Goal: Task Accomplishment & Management: Manage account settings

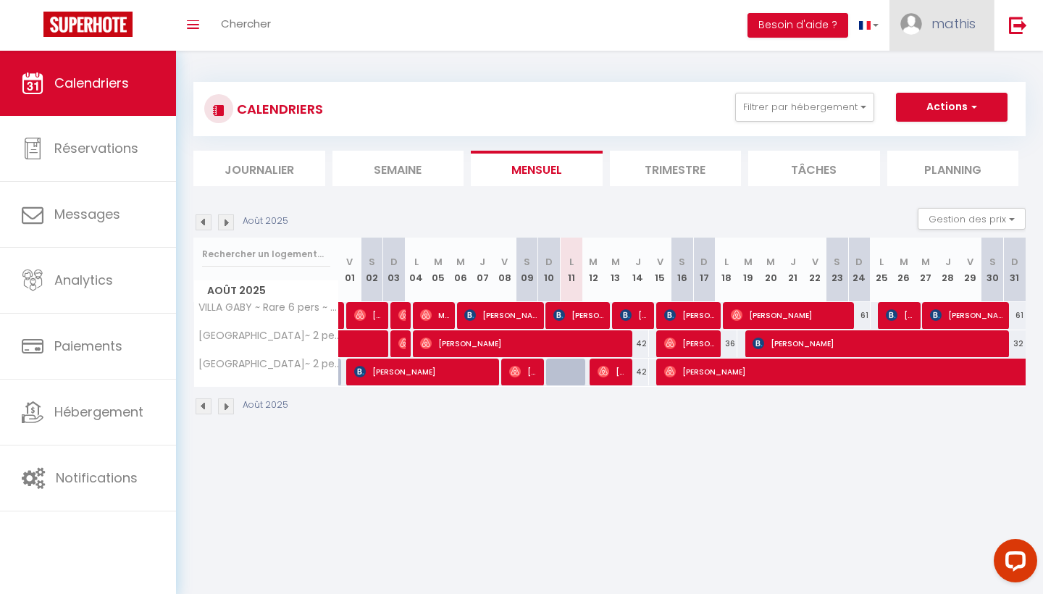
click at [942, 14] on span "mathis" at bounding box center [953, 23] width 44 height 18
click at [931, 69] on link "Paramètres" at bounding box center [935, 72] width 107 height 25
select select "28"
select select "fr"
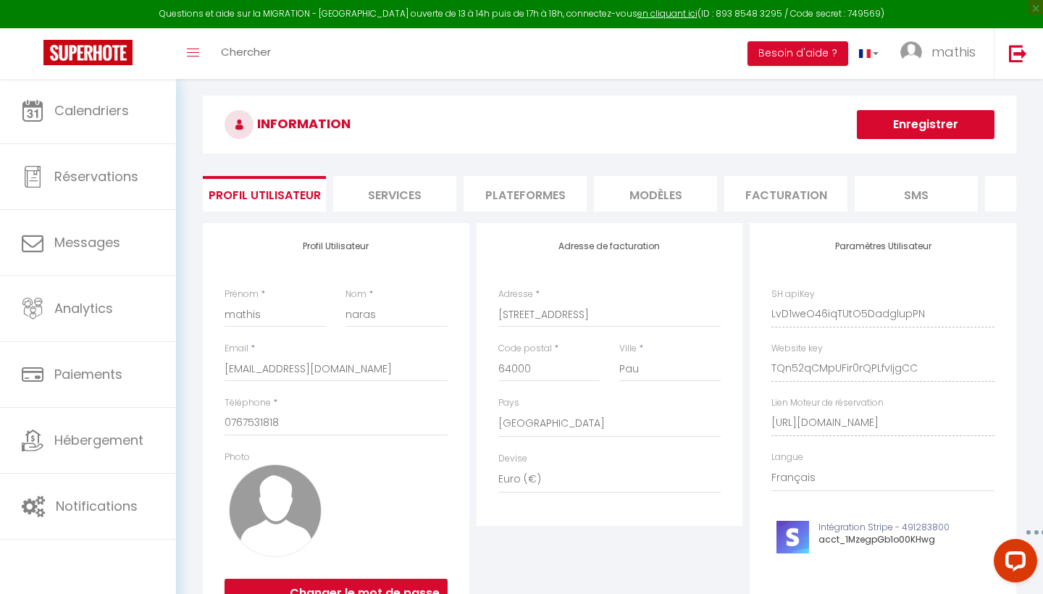
scroll to position [12, 1]
click at [836, 200] on li "Facturation" at bounding box center [784, 193] width 123 height 35
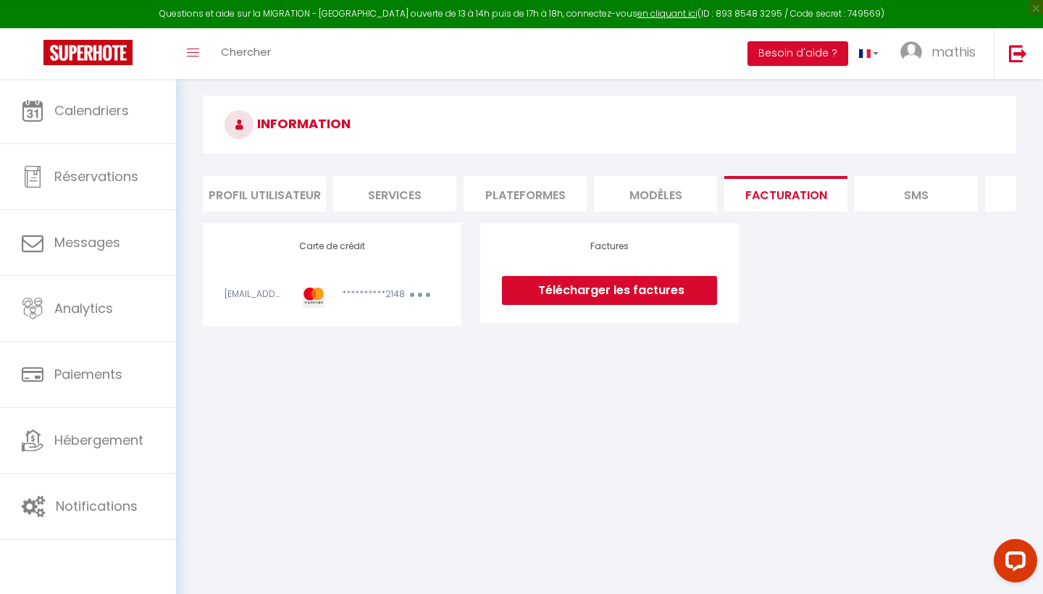
click at [519, 189] on li "Plateformes" at bounding box center [525, 193] width 123 height 35
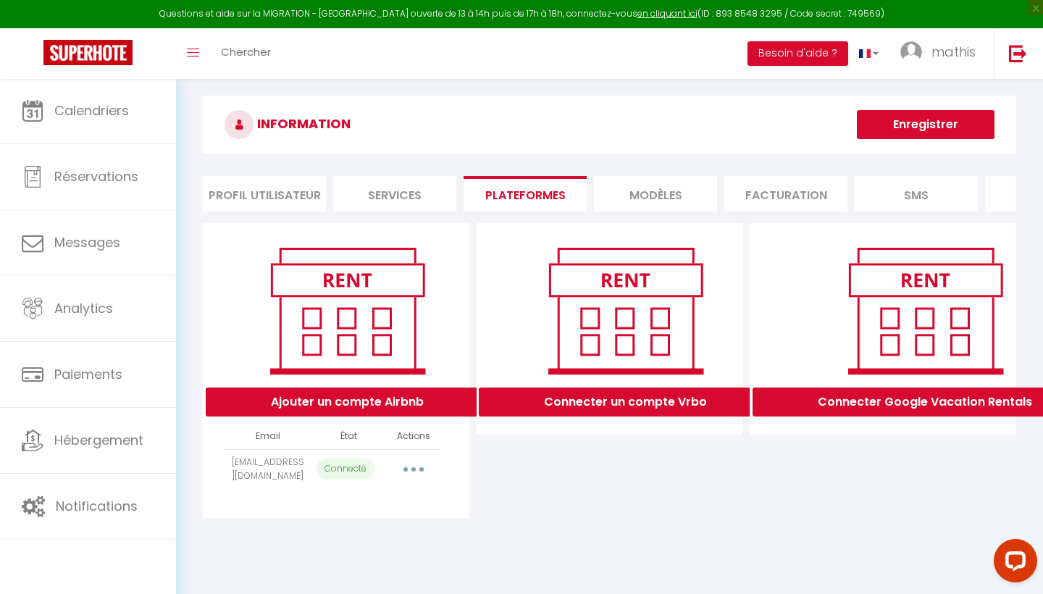
click at [382, 188] on li "Services" at bounding box center [394, 193] width 123 height 35
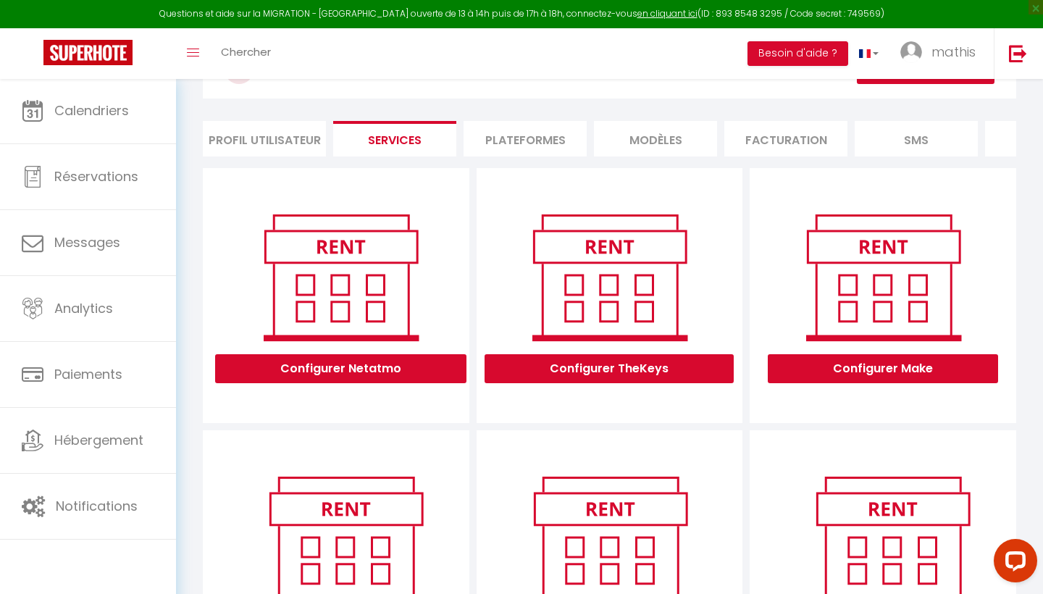
scroll to position [44, 0]
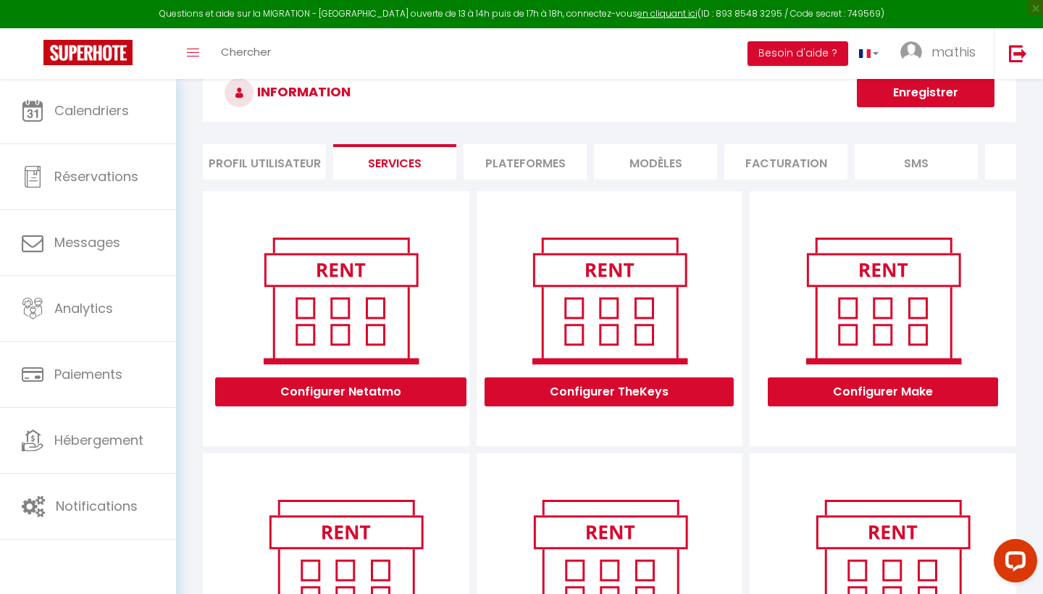
click at [259, 159] on li "Profil Utilisateur" at bounding box center [264, 161] width 123 height 35
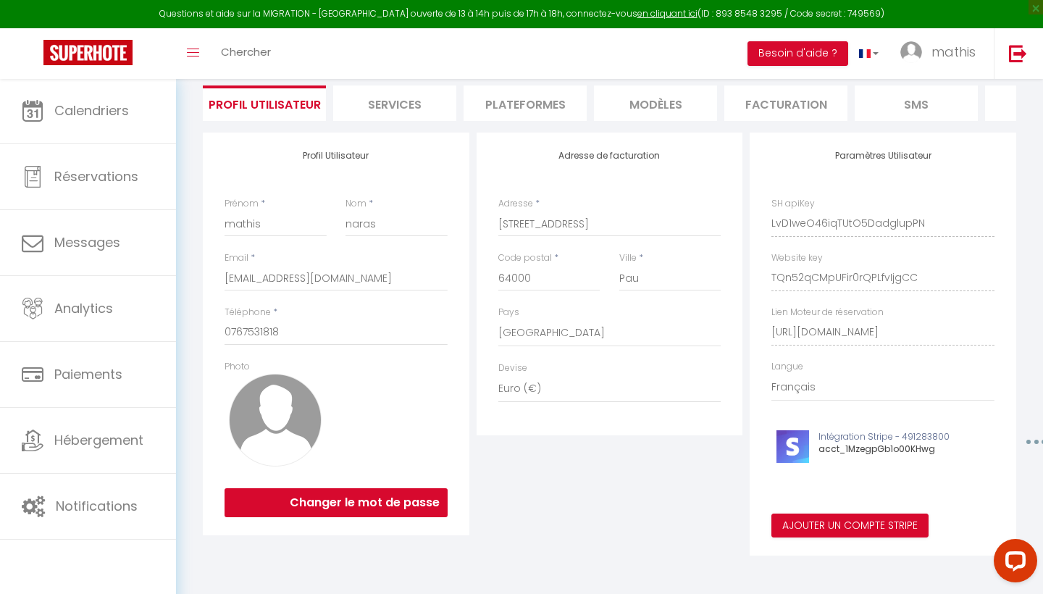
scroll to position [102, 0]
click at [769, 101] on li "Facturation" at bounding box center [785, 103] width 123 height 35
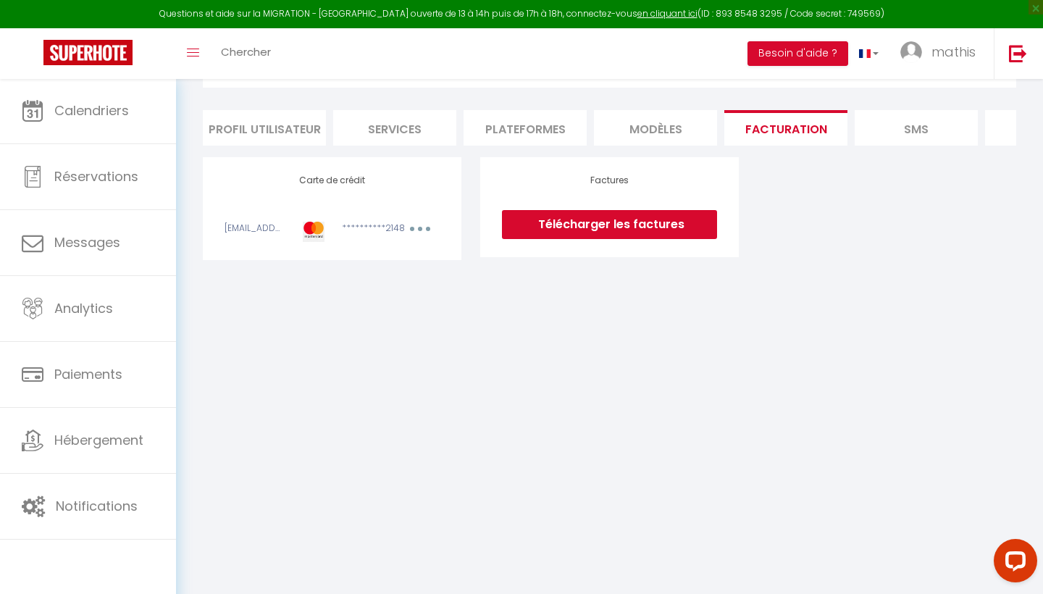
scroll to position [78, 0]
click at [595, 227] on link "Télécharger les factures" at bounding box center [609, 224] width 215 height 29
